Goal: Information Seeking & Learning: Check status

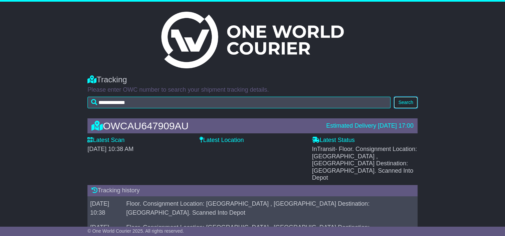
click at [410, 99] on button "Search" at bounding box center [405, 103] width 23 height 12
click at [408, 100] on button "Search" at bounding box center [405, 103] width 23 height 12
